Goal: Transaction & Acquisition: Purchase product/service

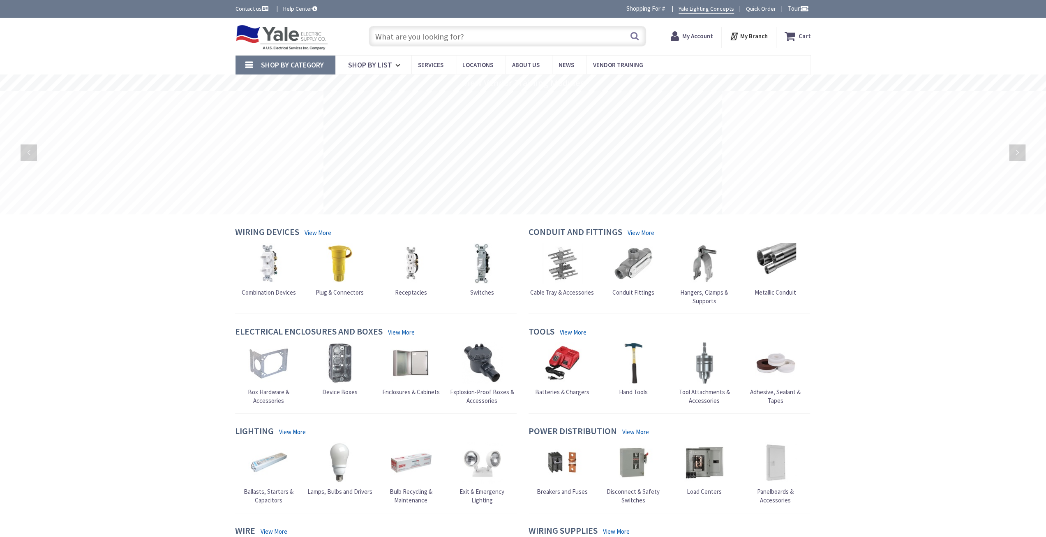
drag, startPoint x: 0, startPoint y: 0, endPoint x: 700, endPoint y: 37, distance: 701.1
click at [700, 37] on strong "My Account" at bounding box center [697, 36] width 31 height 8
click at [699, 39] on span "Login / Register" at bounding box center [701, 35] width 24 height 15
click at [704, 34] on span "Login / Register" at bounding box center [694, 35] width 24 height 15
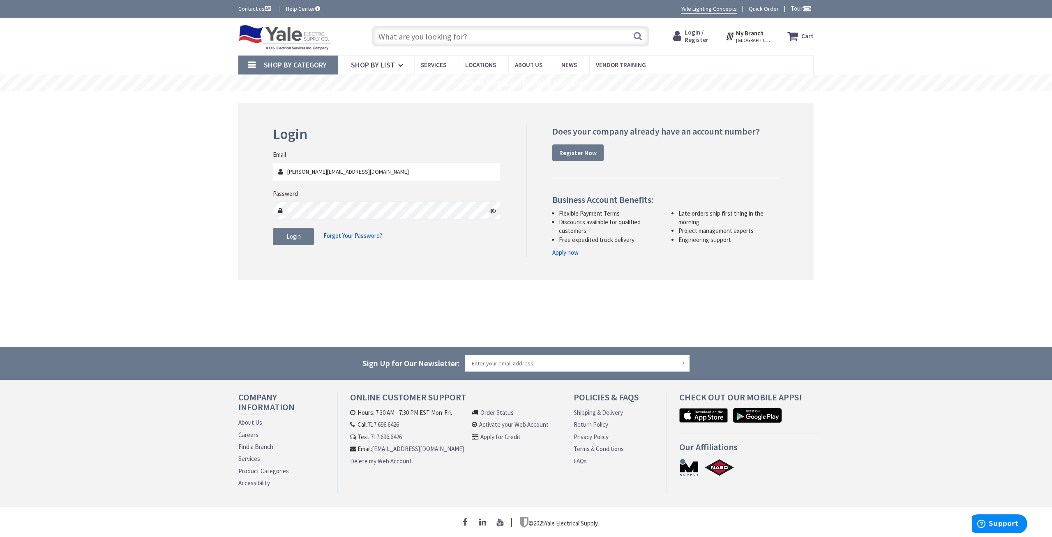
click at [350, 168] on input "lee@summerselectric.net" at bounding box center [386, 171] width 227 height 19
drag, startPoint x: 381, startPoint y: 168, endPoint x: 191, endPoint y: 179, distance: 190.2
click at [192, 182] on div "Skip to Content Toggle Nav Search Cart My Cart Close" at bounding box center [526, 277] width 1052 height 518
type input "[EMAIL_ADDRESS][DOMAIN_NAME]"
click at [298, 232] on span "Login" at bounding box center [294, 236] width 14 height 8
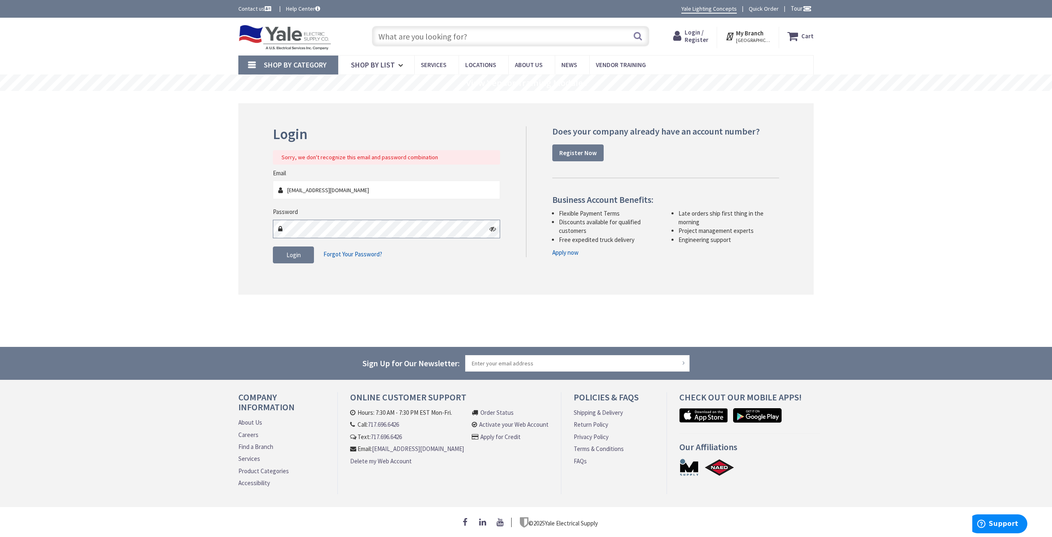
click at [227, 235] on main "Login Sorry, we don't recognize this email and password combination Email lsumm…" at bounding box center [526, 219] width 617 height 256
click at [431, 278] on div "Login Sorry, we don't recognize this email and password combination Email lsumm…" at bounding box center [526, 199] width 576 height 192
click at [930, 57] on div "Shop By Category Conduit and Fittings Cable Tray & Accessories Cable Trays Cabl…" at bounding box center [526, 64] width 1052 height 19
click at [323, 217] on div "Password" at bounding box center [386, 222] width 227 height 30
click at [254, 235] on div "Login Sorry, we don't recognize this email and password combination Email lsumm…" at bounding box center [526, 199] width 576 height 192
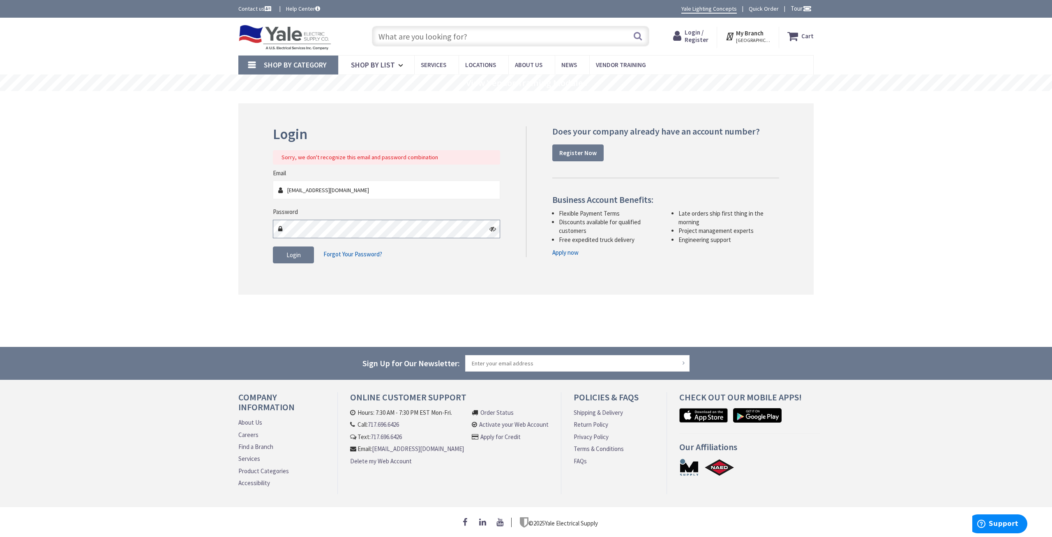
click at [213, 238] on div "Skip to Content Toggle Nav Search Cart My Cart Close" at bounding box center [526, 277] width 1052 height 518
click at [297, 254] on span "Login" at bounding box center [294, 255] width 14 height 8
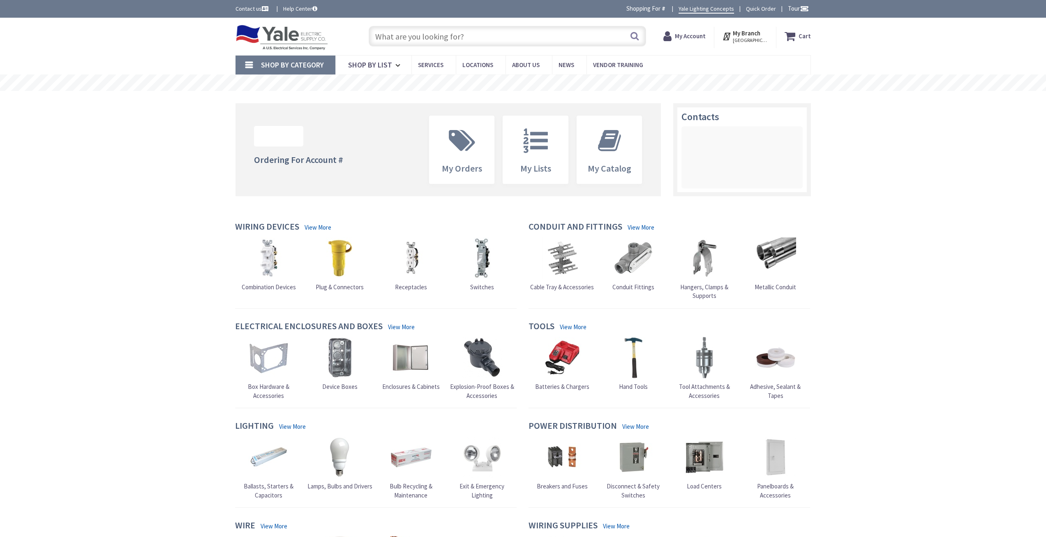
drag, startPoint x: 0, startPoint y: 0, endPoint x: 413, endPoint y: 38, distance: 414.5
click at [416, 35] on input "text" at bounding box center [508, 36] width 278 height 21
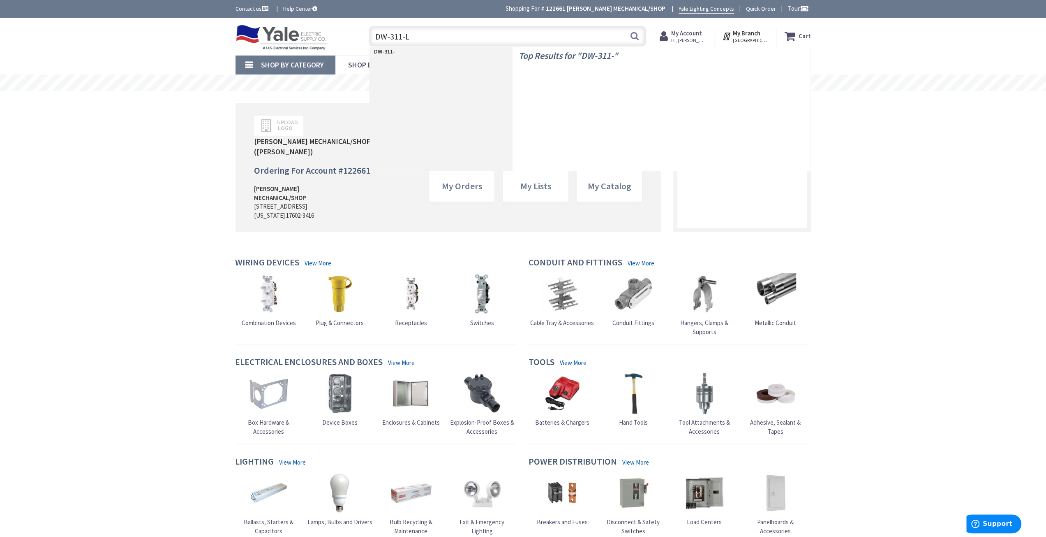
type input "DW-311-LA"
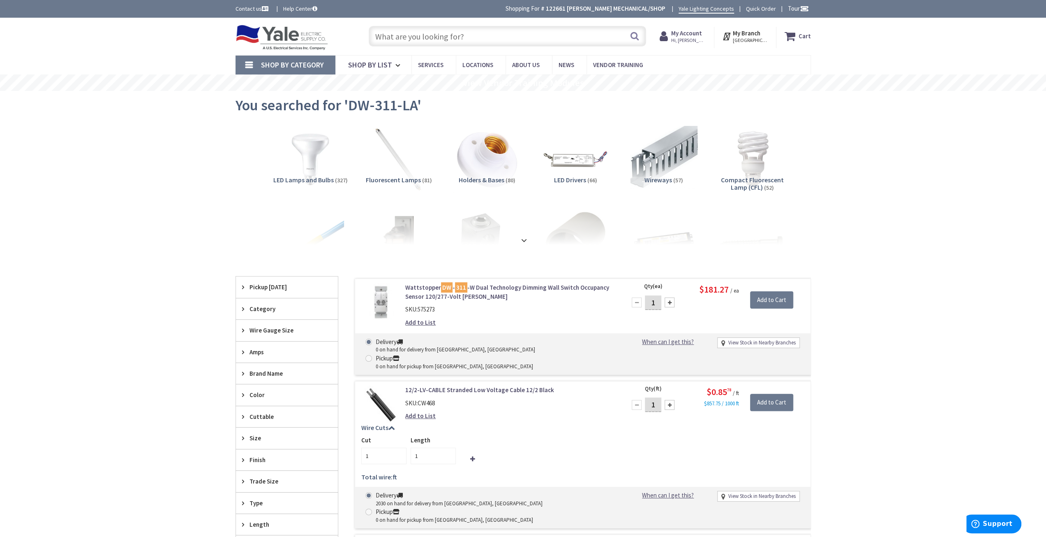
click at [437, 28] on input "text" at bounding box center [508, 36] width 278 height 21
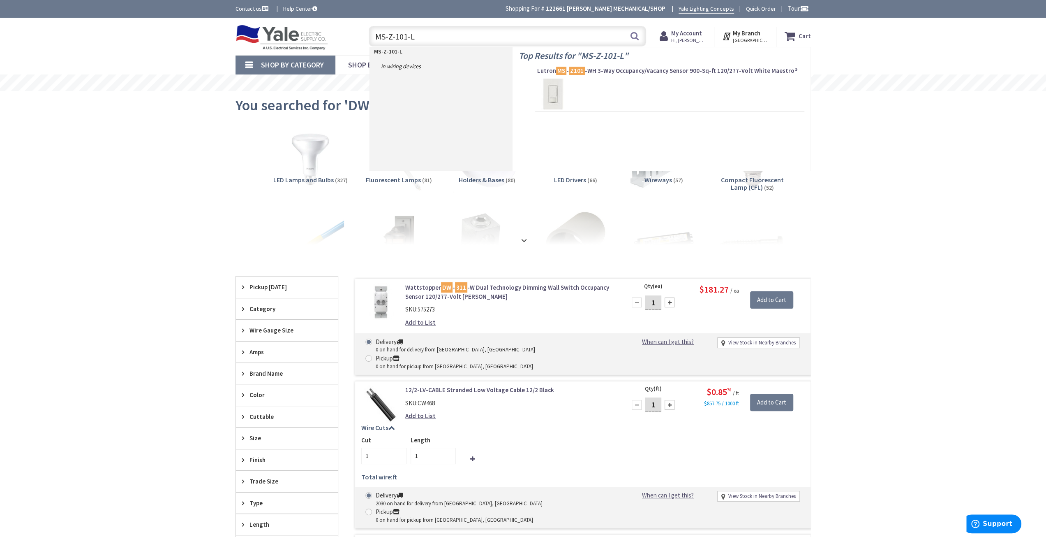
type input "MS-Z-101-LA"
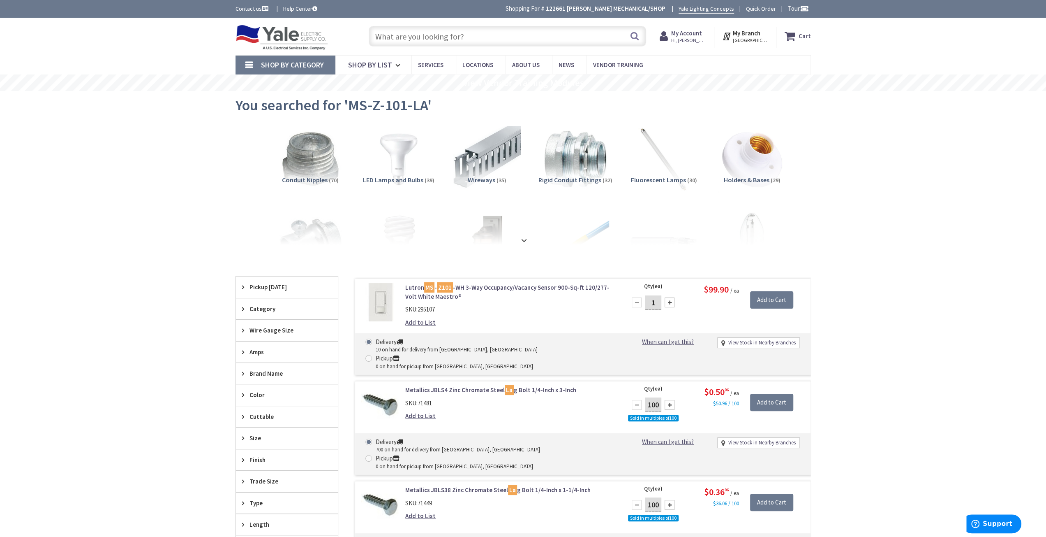
click at [407, 38] on input "text" at bounding box center [508, 36] width 278 height 21
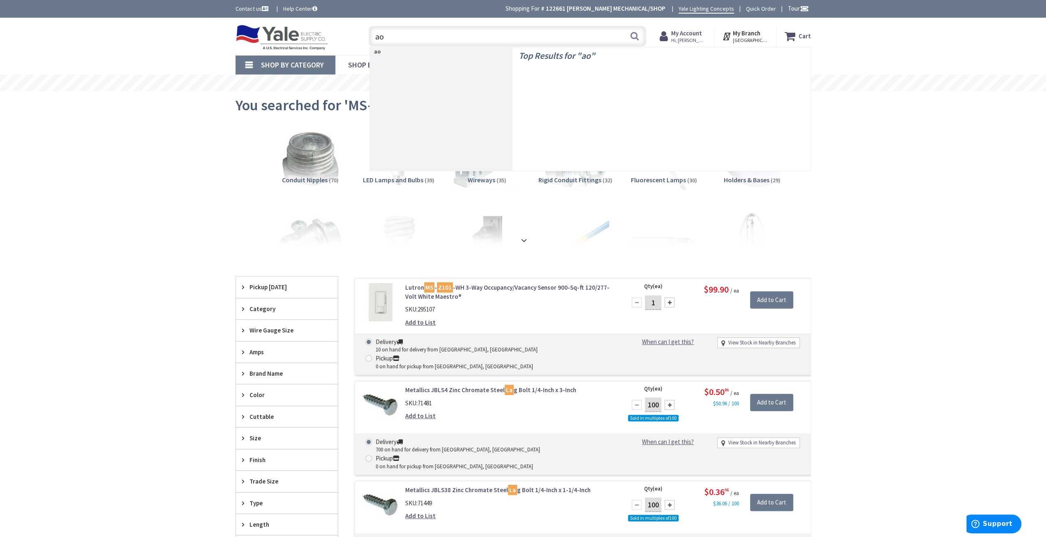
type input "a"
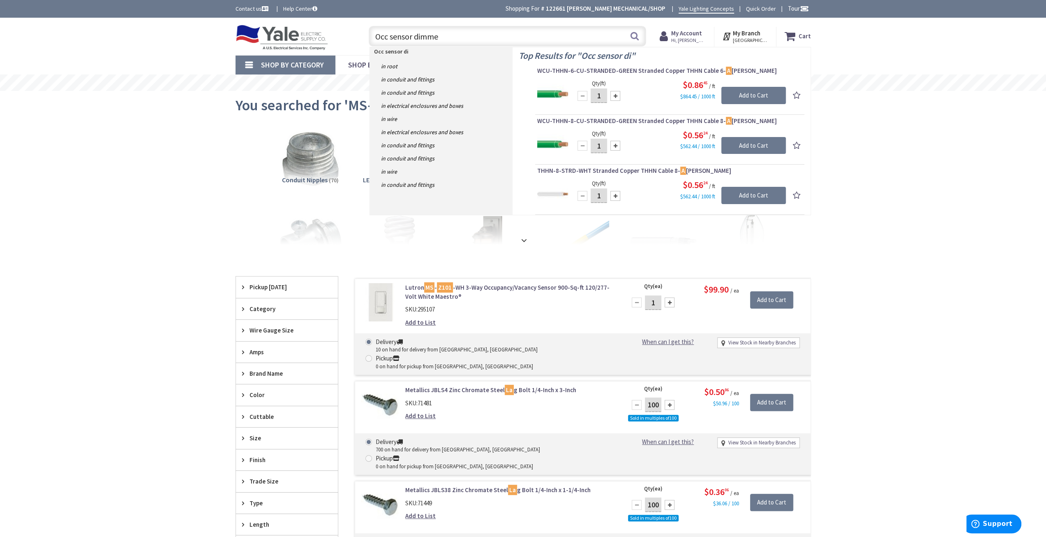
type input "Occ sensor dimmer"
